Goal: Information Seeking & Learning: Learn about a topic

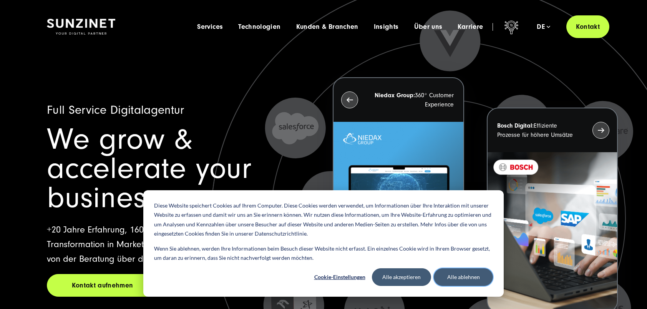
click at [448, 278] on button "Alle ablehnen" at bounding box center [463, 277] width 59 height 18
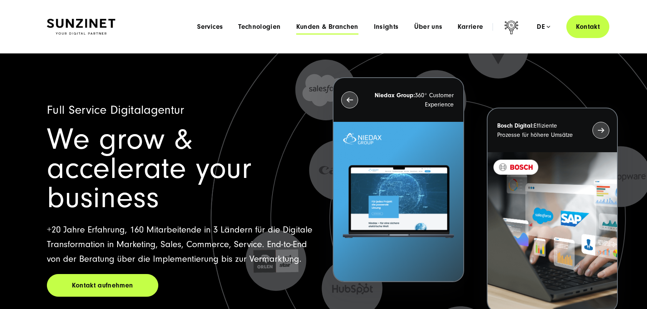
click at [319, 27] on span "Kunden & Branchen" at bounding box center [327, 27] width 62 height 8
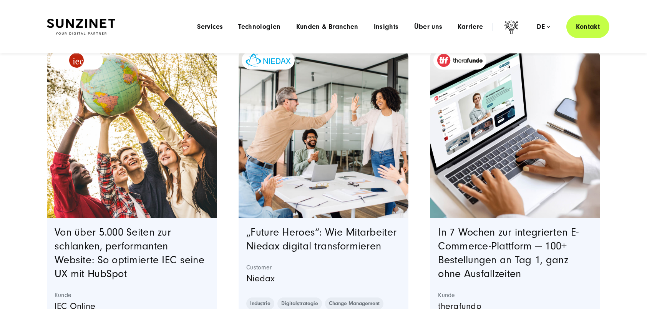
scroll to position [154, 0]
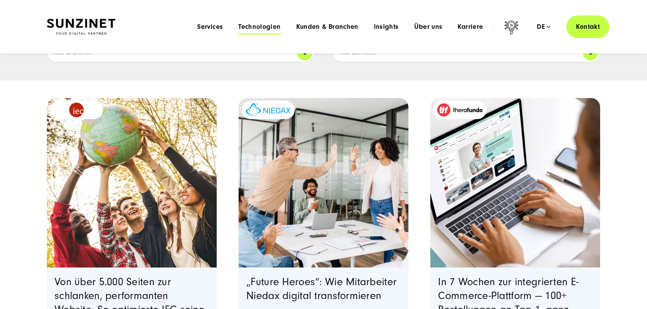
click at [259, 27] on span "Technologien" at bounding box center [259, 27] width 42 height 8
